Goal: Information Seeking & Learning: Learn about a topic

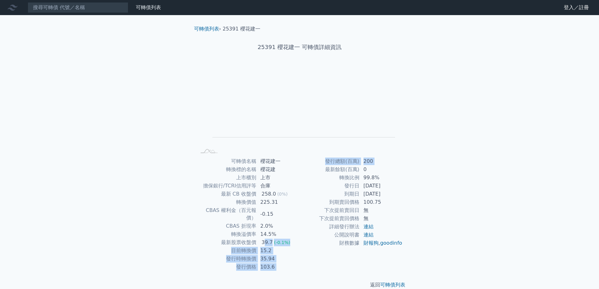
drag, startPoint x: 316, startPoint y: 172, endPoint x: 264, endPoint y: 234, distance: 81.6
click at [264, 234] on div "可轉債名稱 櫻花建一 轉換標的名稱 櫻花建 上市櫃別 上市 擔保銀行/TCRI信用評等 合庫 最新 CB 收盤價 258.0 (0%) 轉換價值 225.31…" at bounding box center [299, 214] width 221 height 114
click at [207, 27] on link "可轉債列表" at bounding box center [206, 29] width 25 height 6
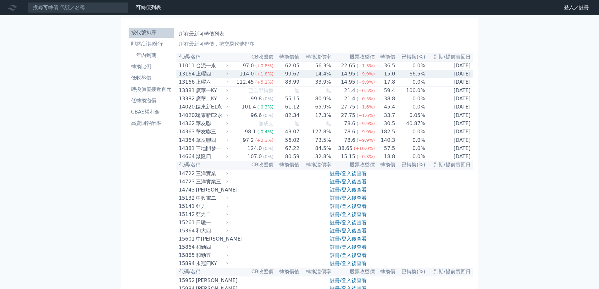
click at [199, 78] on div "上曜四" at bounding box center [211, 74] width 31 height 8
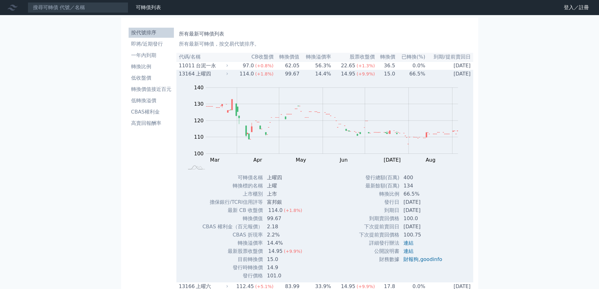
click at [199, 78] on div "上曜四" at bounding box center [211, 74] width 31 height 8
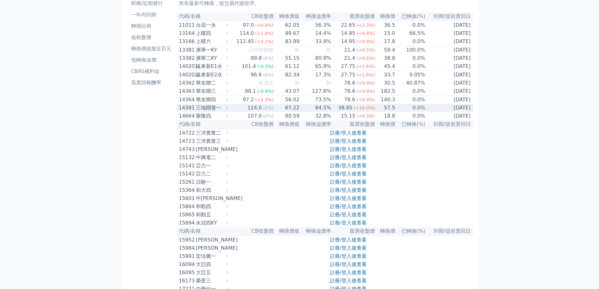
scroll to position [31, 0]
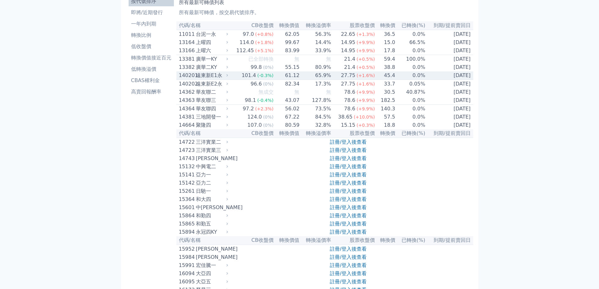
click at [212, 79] on div "遠東新E1永" at bounding box center [211, 76] width 31 height 8
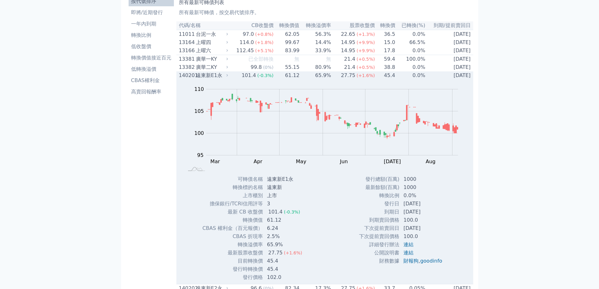
click at [209, 79] on div "遠東新E1永" at bounding box center [211, 76] width 31 height 8
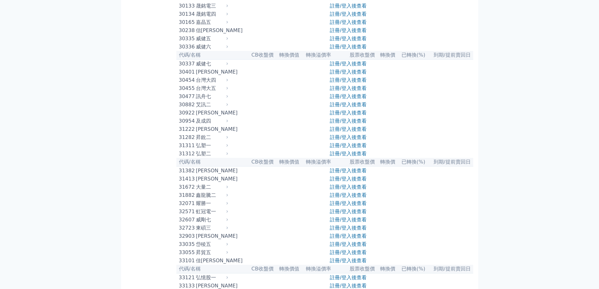
scroll to position [849, 0]
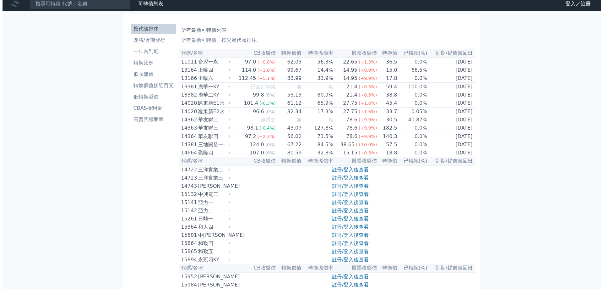
scroll to position [0, 0]
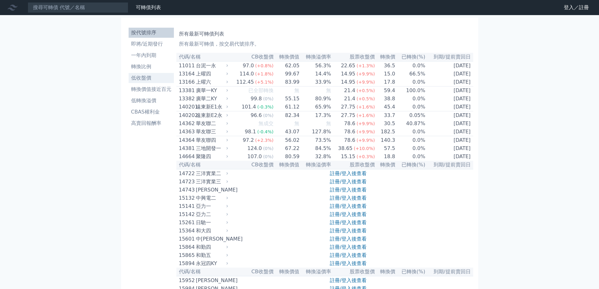
click at [157, 79] on li "低收盤價" at bounding box center [151, 78] width 45 height 8
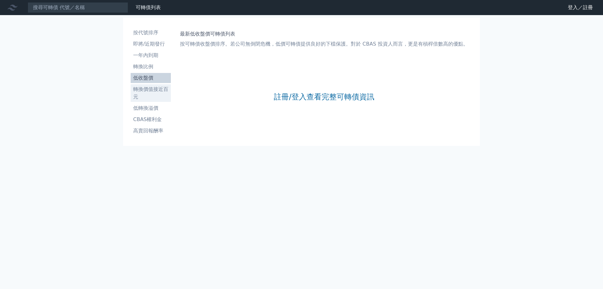
click at [157, 97] on li "轉換價值接近百元" at bounding box center [151, 92] width 40 height 15
